Goal: Information Seeking & Learning: Learn about a topic

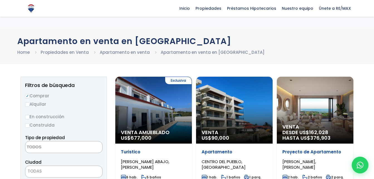
select select
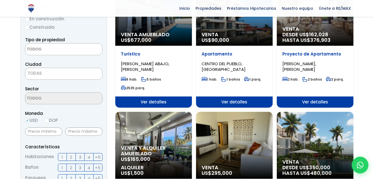
scroll to position [83, 0]
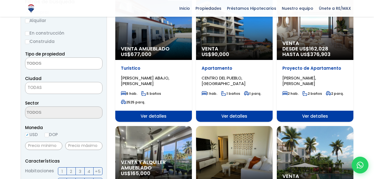
click at [316, 65] on div "Proyecto de Apartamento CATALINA ARRIBA, CABRERA 2 hab. 2 baños 2 parq." at bounding box center [315, 85] width 77 height 51
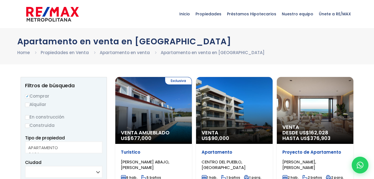
select select
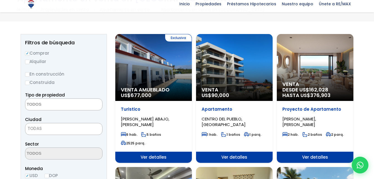
scroll to position [83, 0]
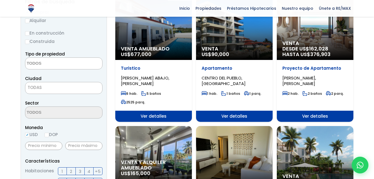
click at [315, 114] on span "Ver detalles" at bounding box center [315, 115] width 77 height 11
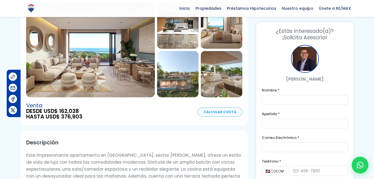
scroll to position [71, 0]
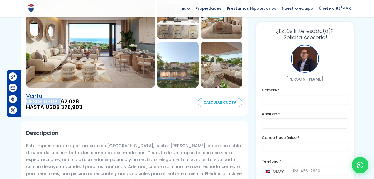
drag, startPoint x: 62, startPoint y: 100, endPoint x: 79, endPoint y: 98, distance: 17.6
click at [79, 98] on div "Venta DESDE USD$ 162,028 HASTA USD$ 376,903" at bounding box center [54, 101] width 56 height 17
drag, startPoint x: 79, startPoint y: 98, endPoint x: 90, endPoint y: 123, distance: 26.6
click at [90, 123] on div "Descripción Este impresionante apartamento en Cabrera, sector Catalina Arriba, …" at bounding box center [134, 160] width 227 height 79
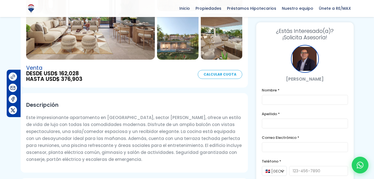
scroll to position [99, 0]
